Goal: Task Accomplishment & Management: Manage account settings

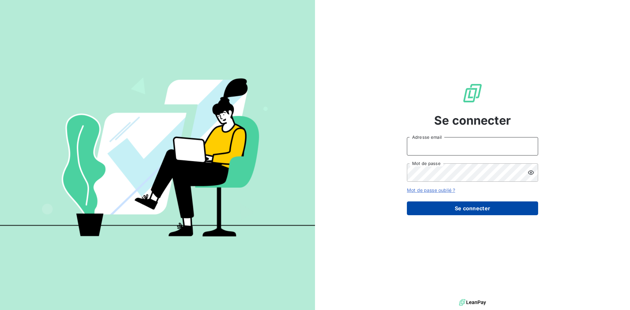
type input "[EMAIL_ADDRESS][DOMAIN_NAME]"
click at [462, 203] on button "Se connecter" at bounding box center [472, 209] width 131 height 14
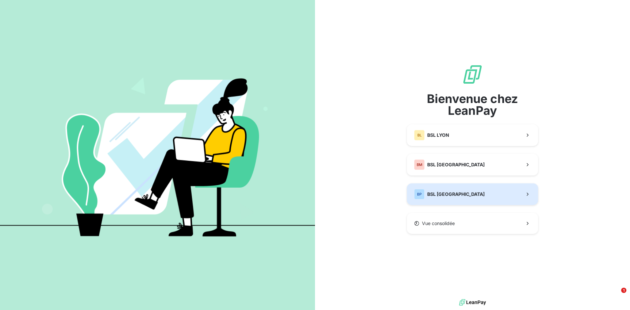
click at [441, 194] on span "BSL [GEOGRAPHIC_DATA]" at bounding box center [455, 194] width 57 height 7
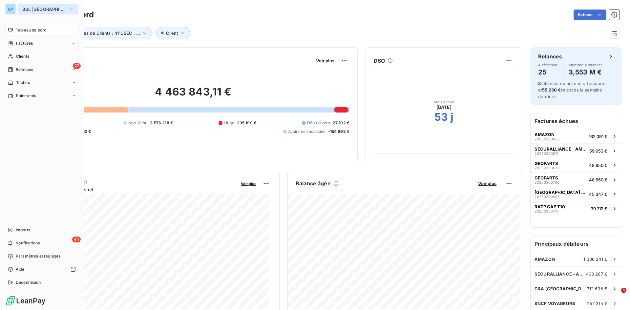
click at [25, 7] on span "BSL PARIS" at bounding box center [44, 9] width 44 height 5
click at [7, 279] on div "Déconnexion" at bounding box center [41, 282] width 73 height 11
